Goal: Information Seeking & Learning: Understand process/instructions

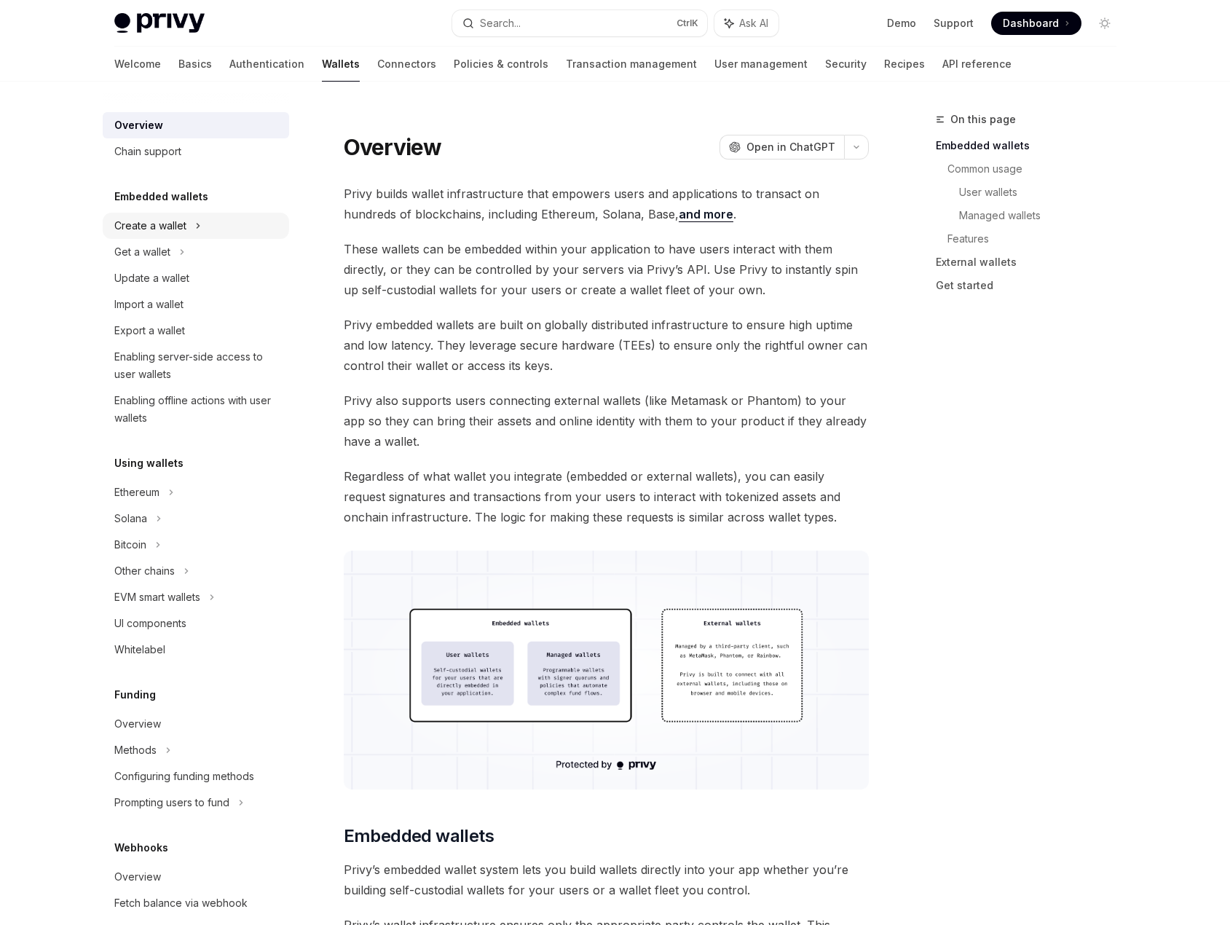
click at [195, 220] on icon at bounding box center [198, 225] width 6 height 17
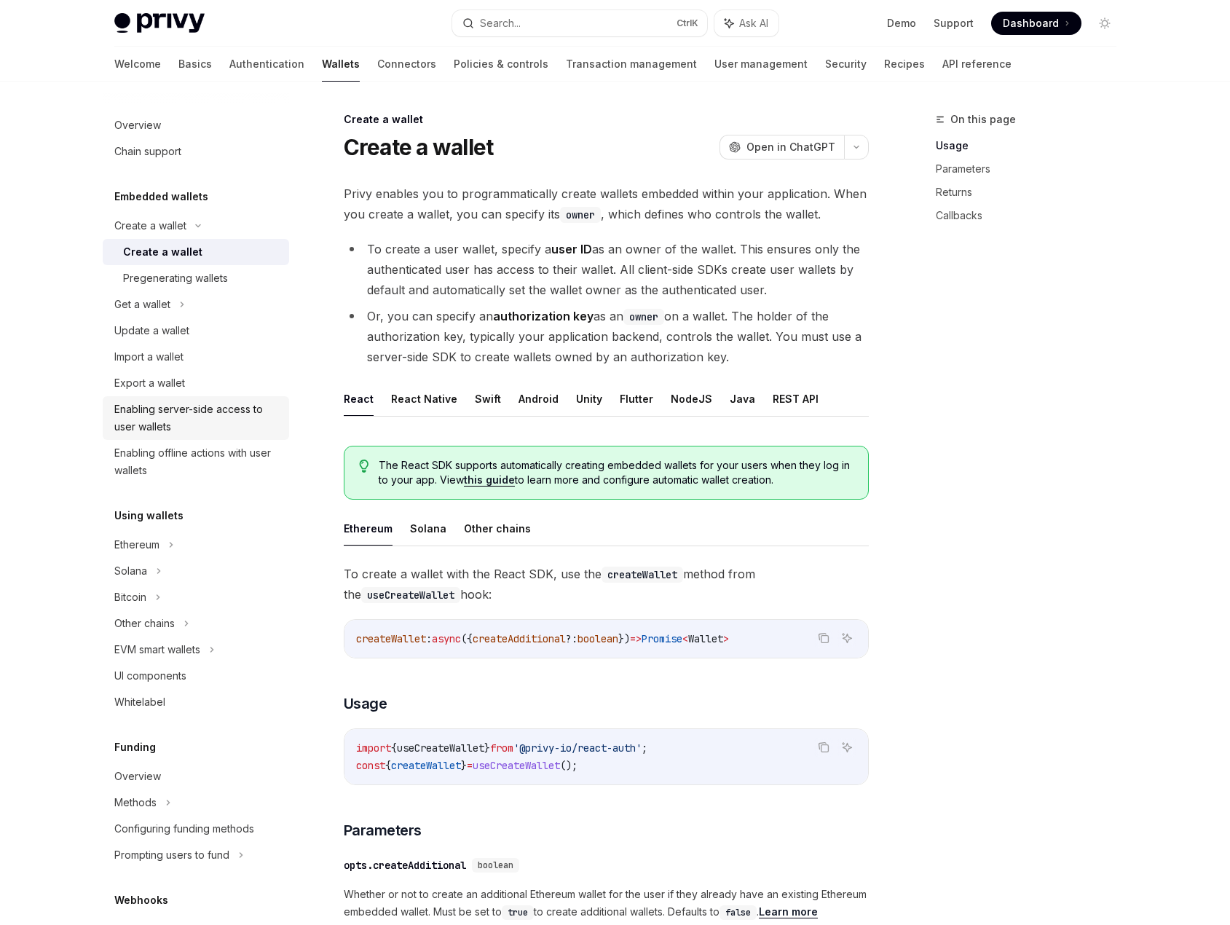
click at [196, 418] on div "Enabling server-side access to user wallets" at bounding box center [197, 417] width 166 height 35
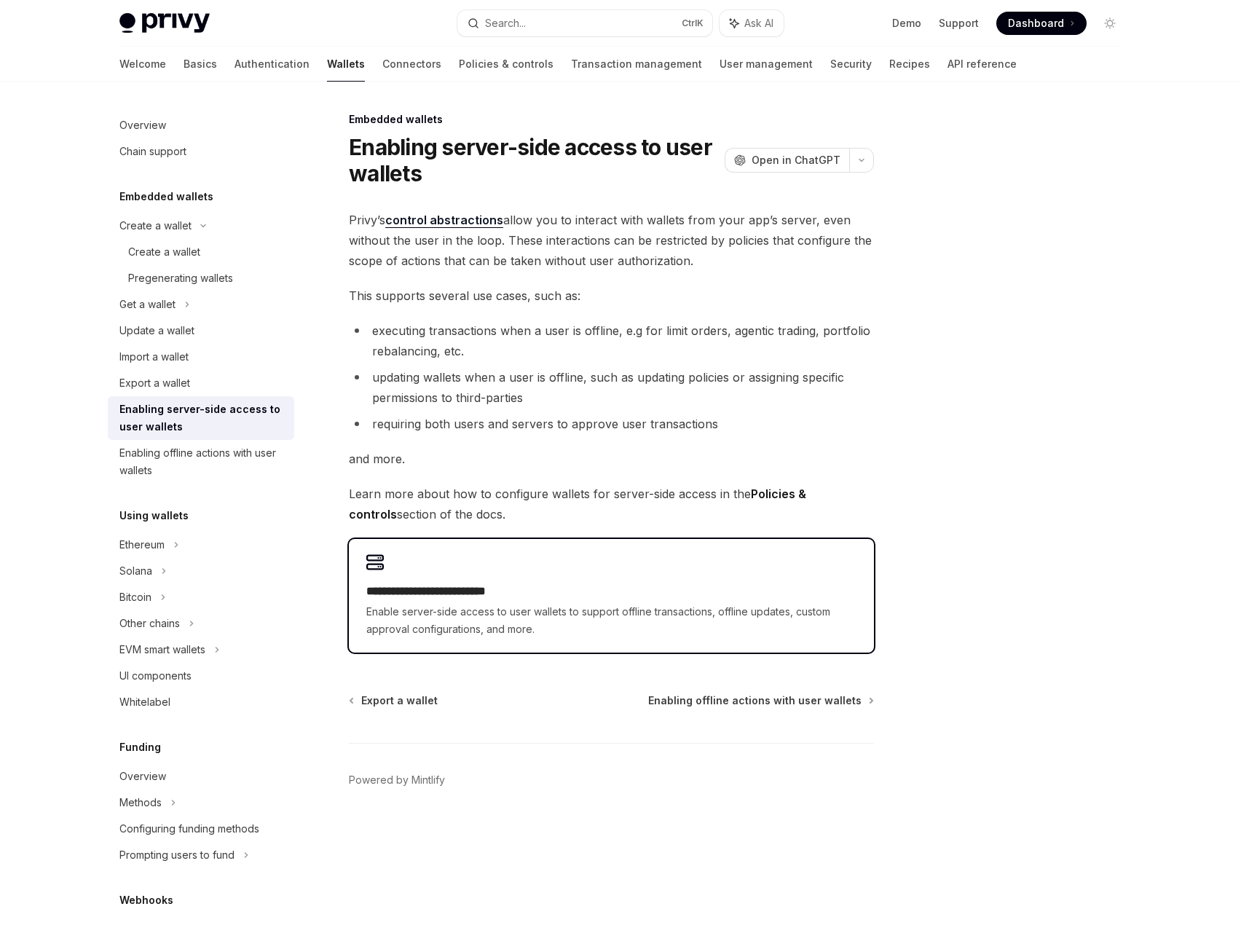
click at [527, 593] on h2 "**********" at bounding box center [611, 591] width 490 height 17
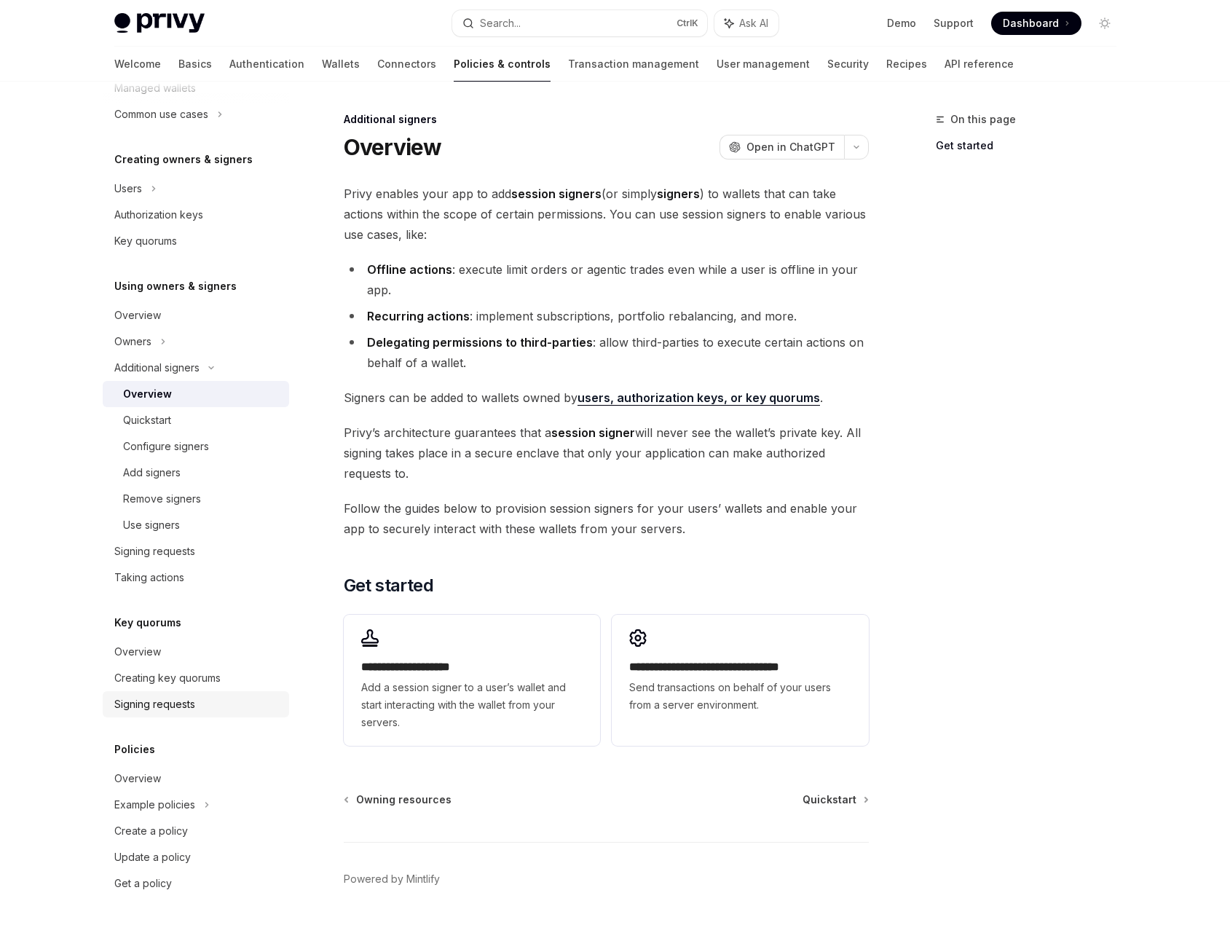
scroll to position [258, 0]
click at [234, 714] on link "Signing requests" at bounding box center [196, 703] width 186 height 26
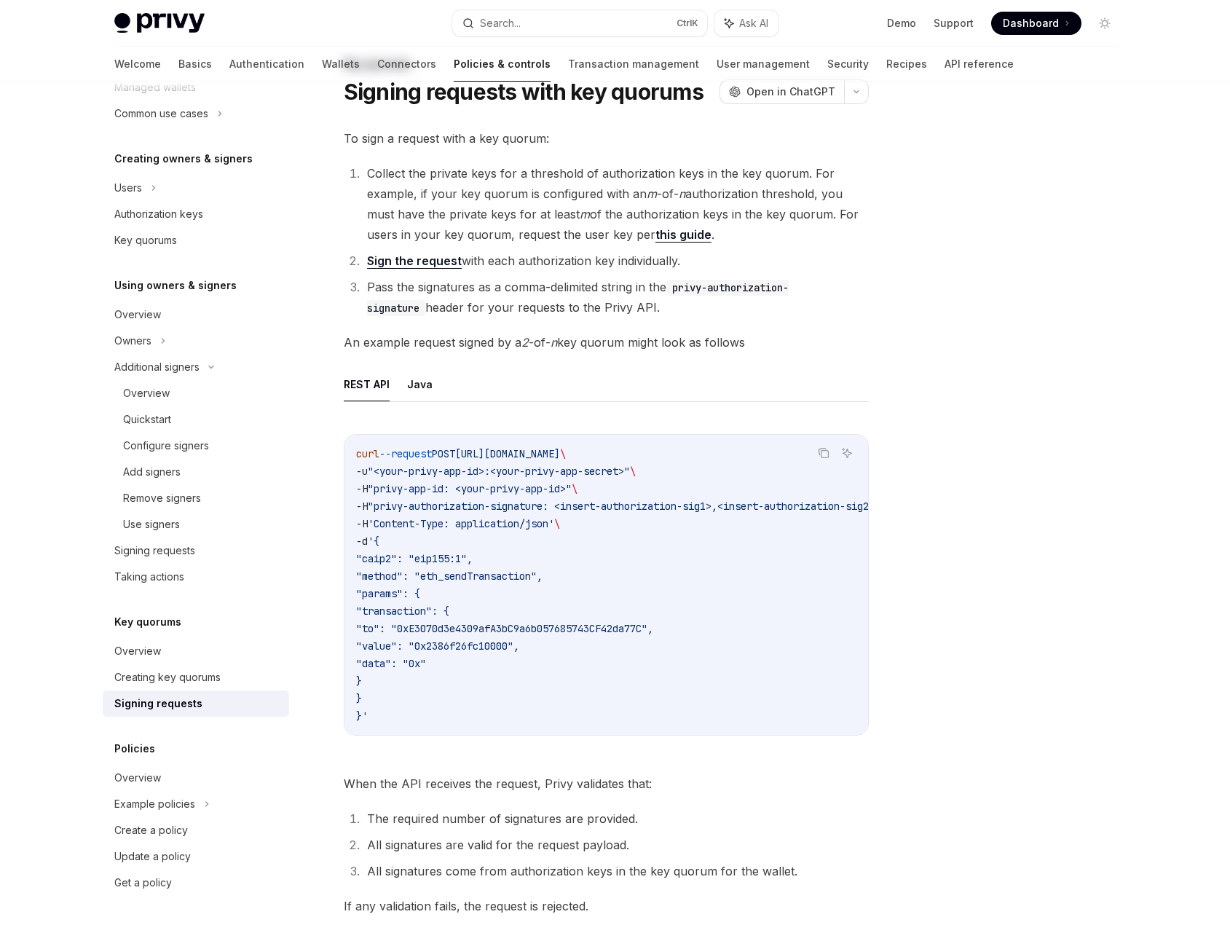
scroll to position [269, 0]
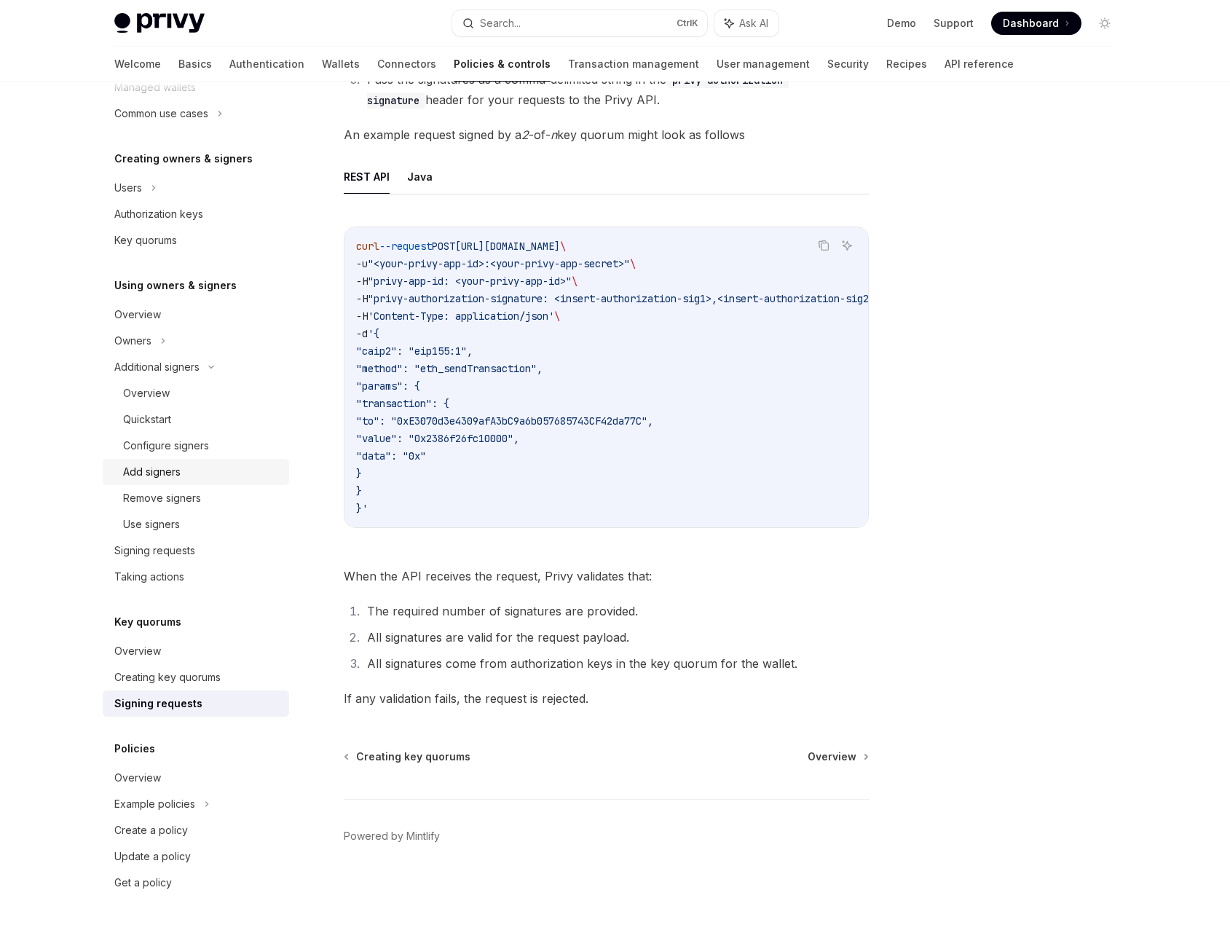
click at [201, 470] on div "Add signers" at bounding box center [201, 471] width 157 height 17
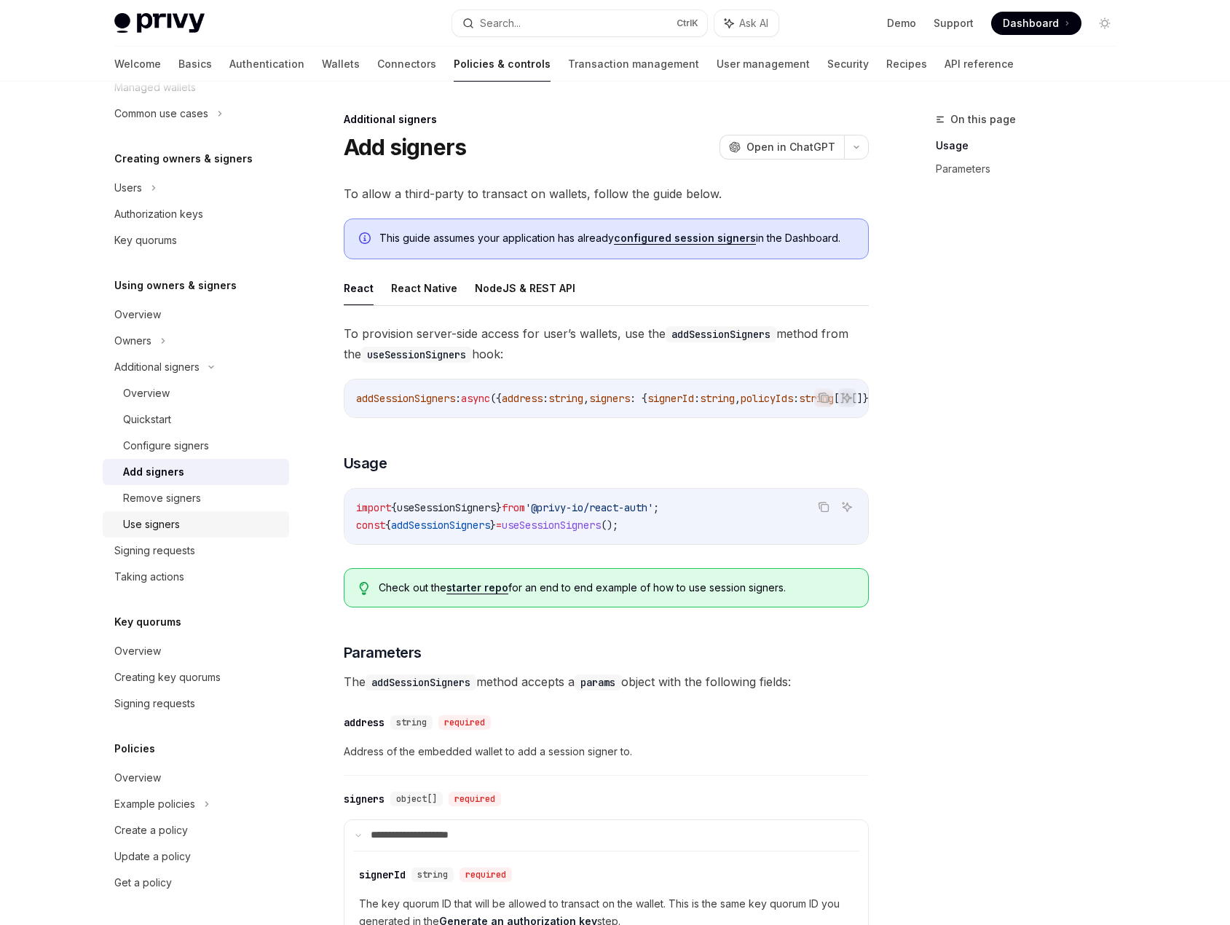
click at [192, 524] on div "Use signers" at bounding box center [201, 524] width 157 height 17
type textarea "*"
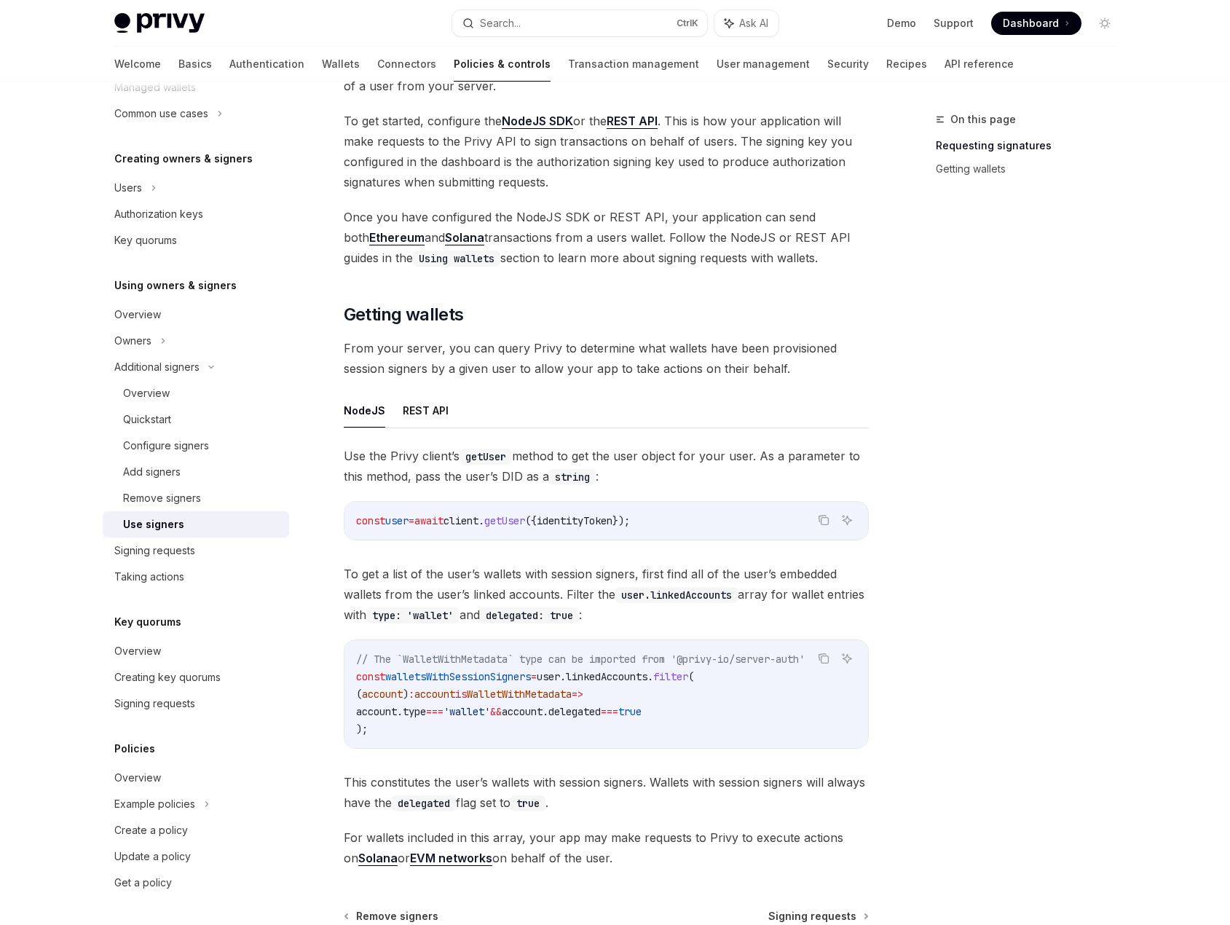
scroll to position [419, 0]
